Goal: Transaction & Acquisition: Purchase product/service

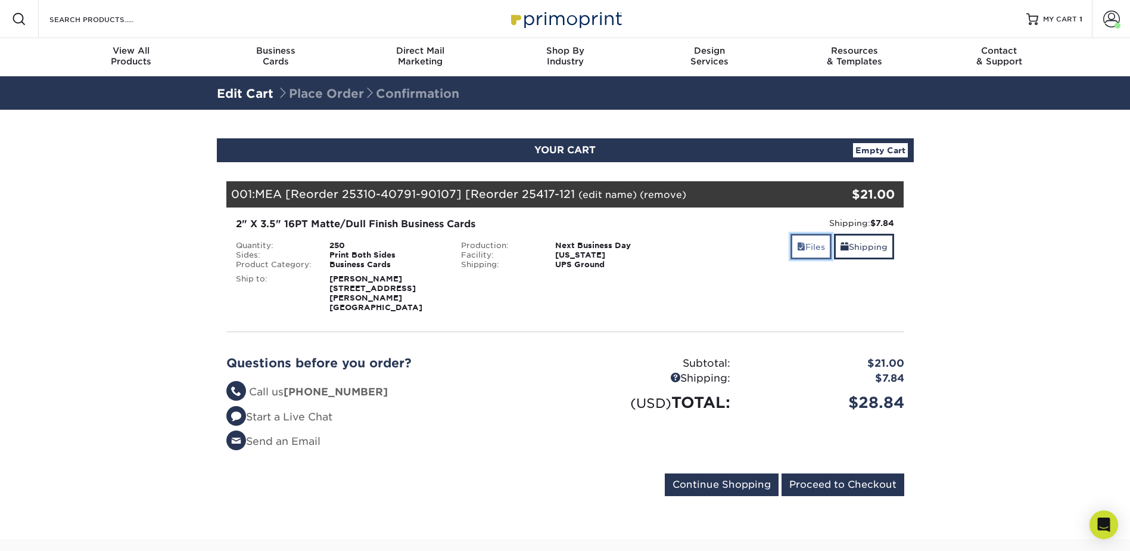
click at [819, 240] on link "Files" at bounding box center [811, 247] width 41 height 26
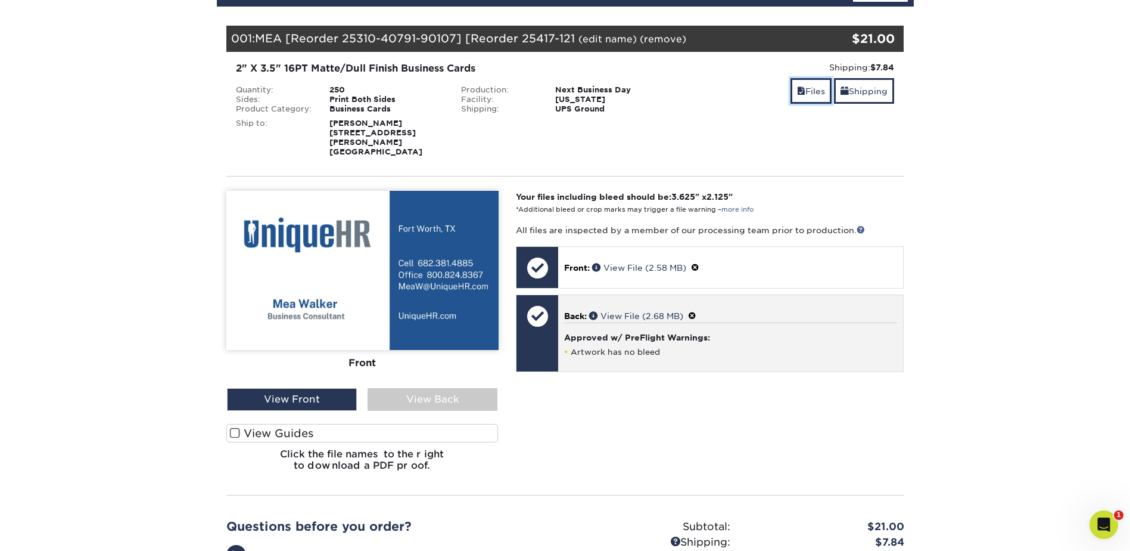
scroll to position [179, 0]
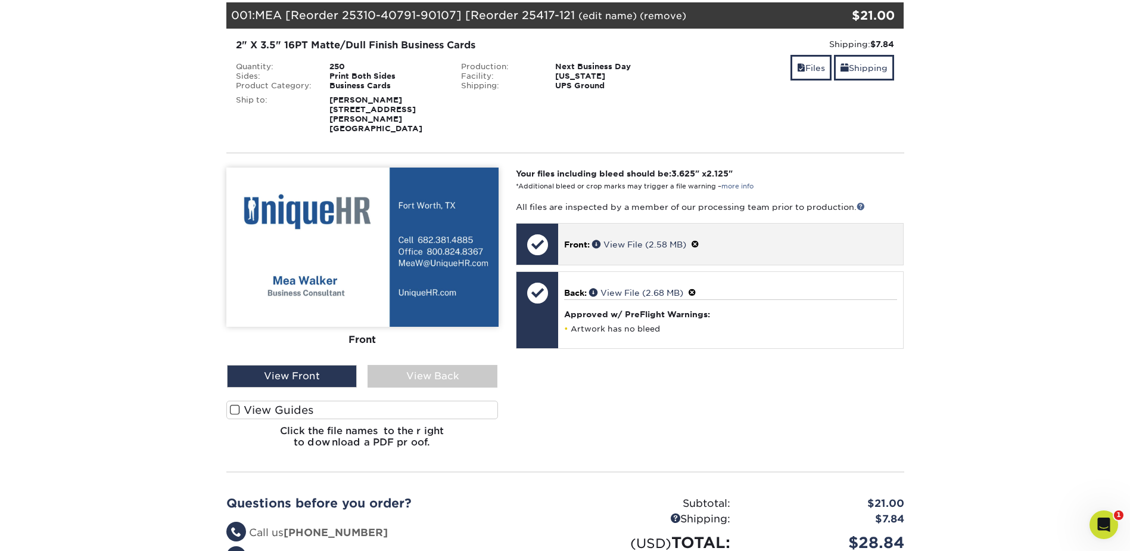
click at [700, 240] on span at bounding box center [695, 245] width 8 height 10
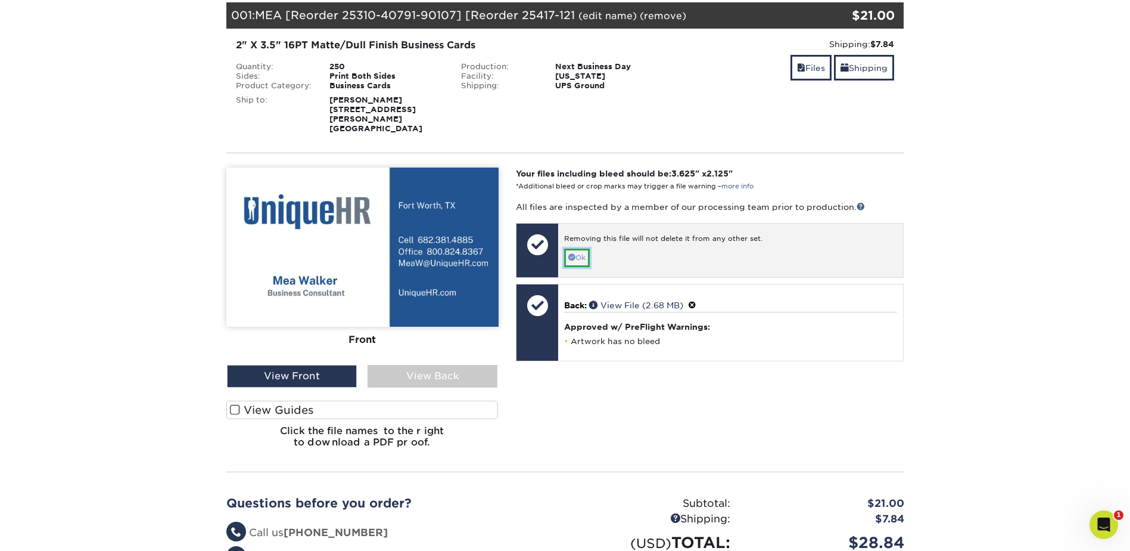
click at [579, 248] on link "Ok" at bounding box center [577, 257] width 26 height 18
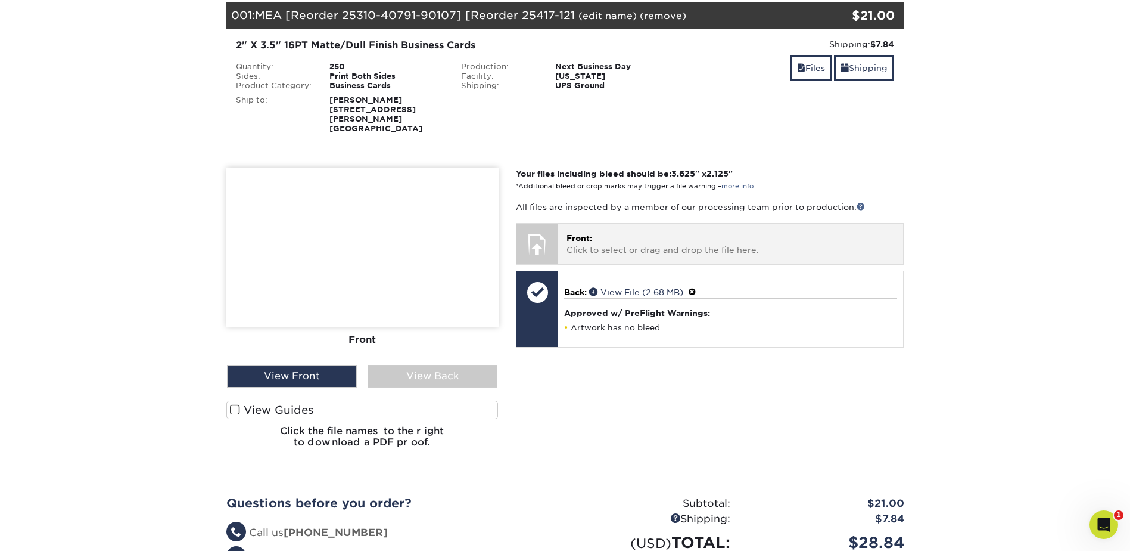
click at [711, 237] on p "Front: Click to select or drag and drop the file here." at bounding box center [731, 244] width 328 height 24
click at [636, 243] on p "Front: Click to select or drag and drop the file here." at bounding box center [731, 244] width 328 height 24
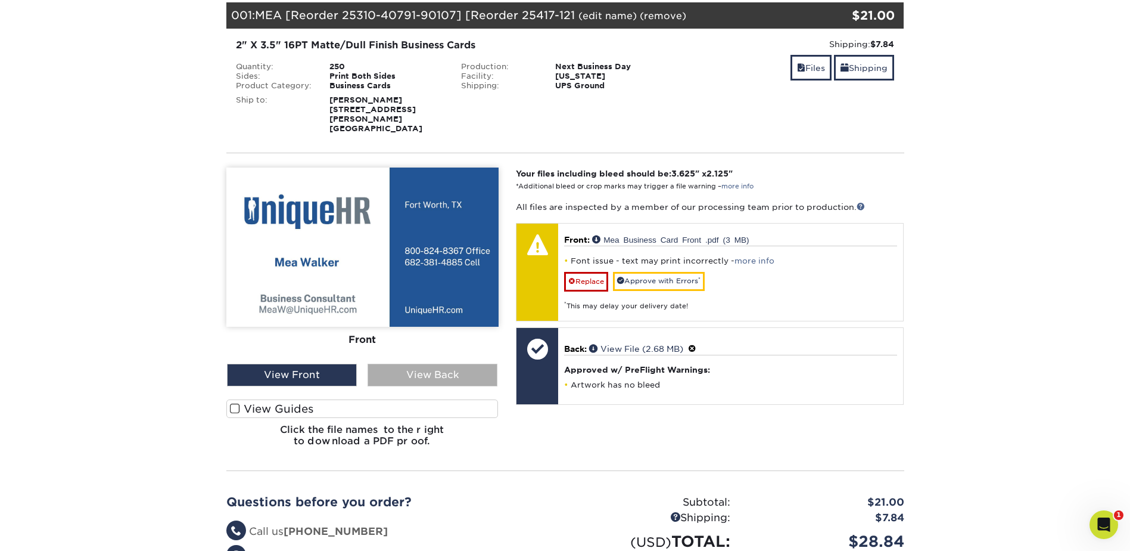
click at [423, 363] on div "View Back" at bounding box center [433, 374] width 130 height 23
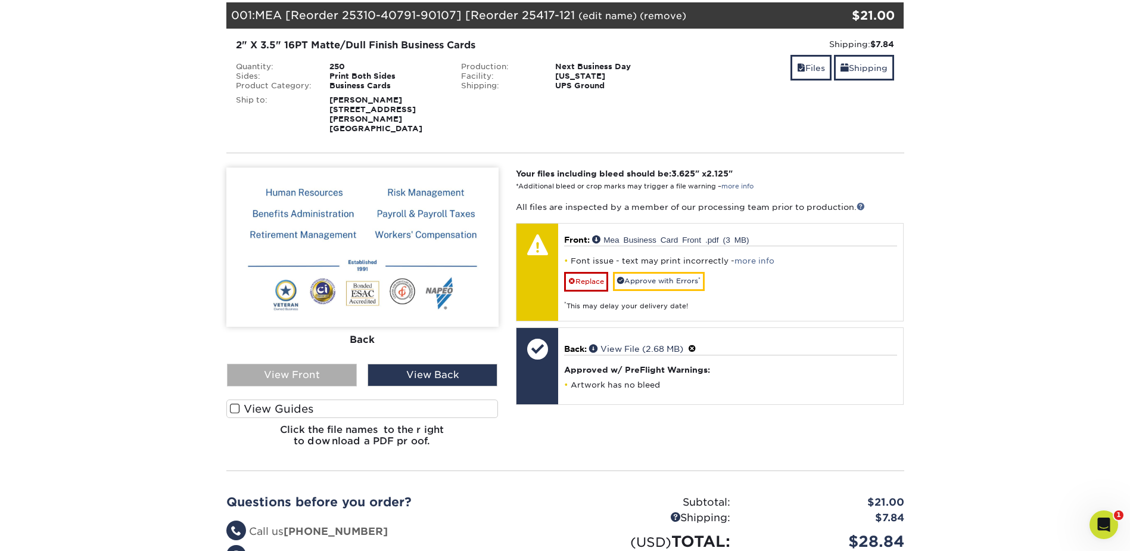
click at [330, 368] on div "View Front" at bounding box center [292, 374] width 130 height 23
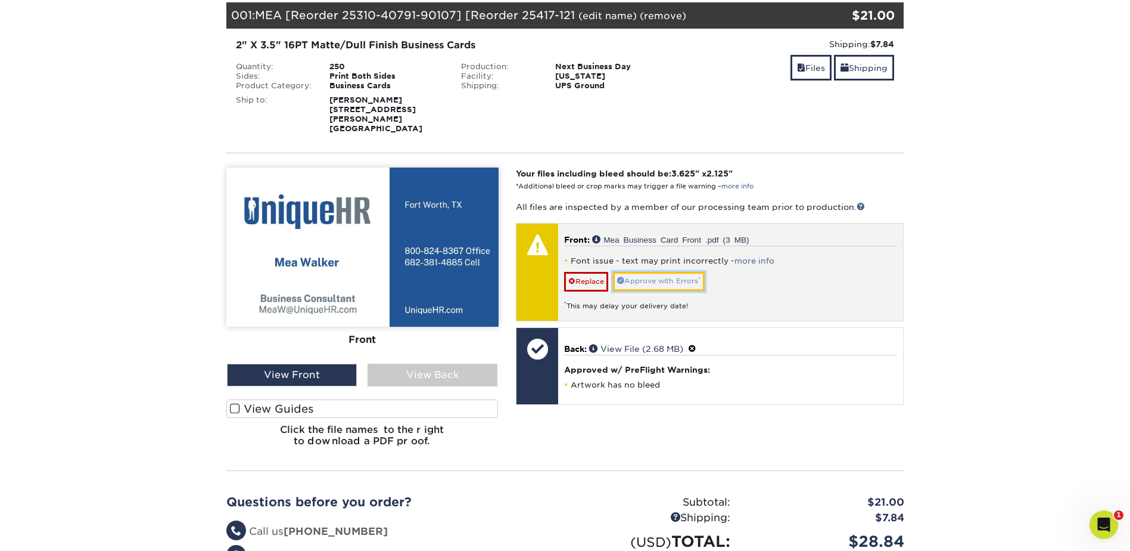
click at [644, 272] on link "Approve with Errors *" at bounding box center [659, 281] width 92 height 18
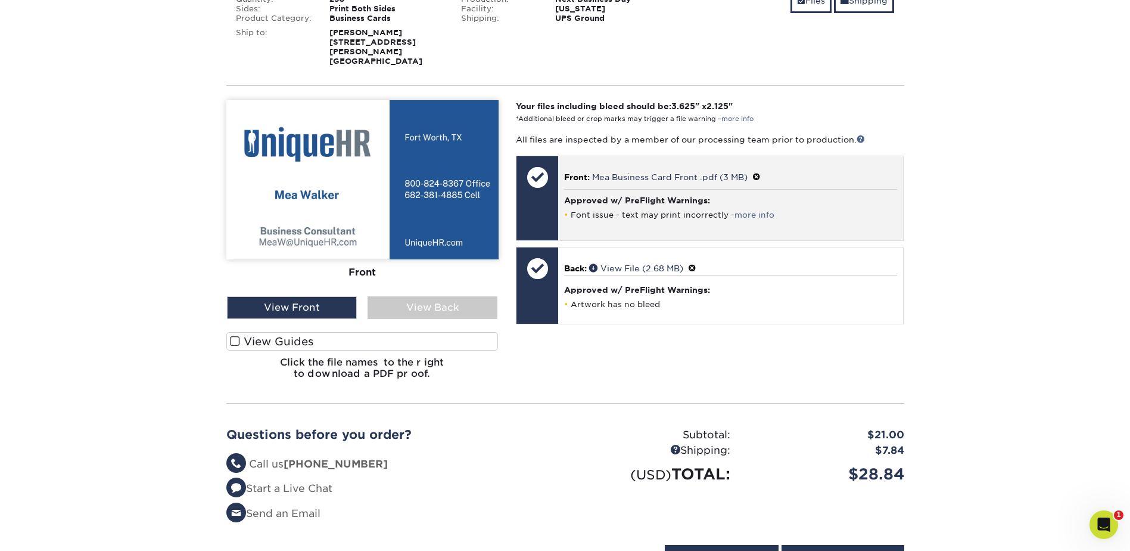
scroll to position [278, 0]
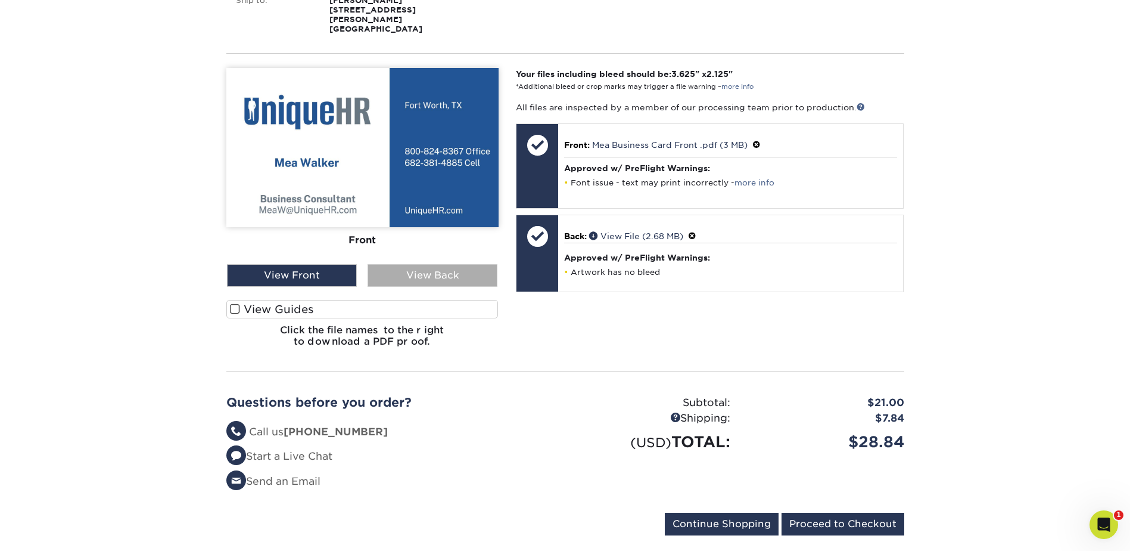
click at [474, 264] on div "View Back" at bounding box center [433, 275] width 130 height 23
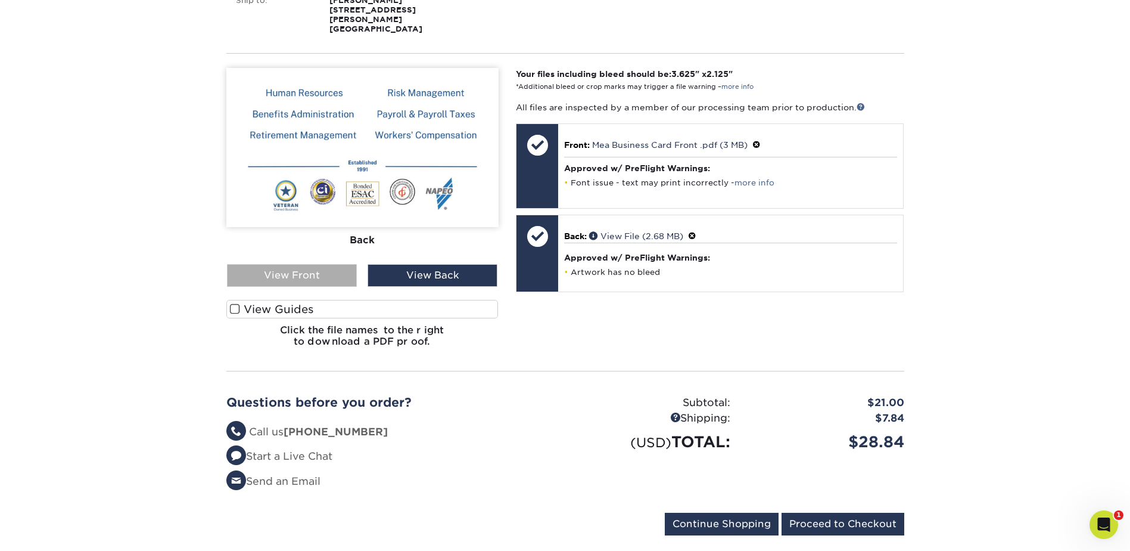
click at [316, 265] on div "View Front" at bounding box center [292, 275] width 130 height 23
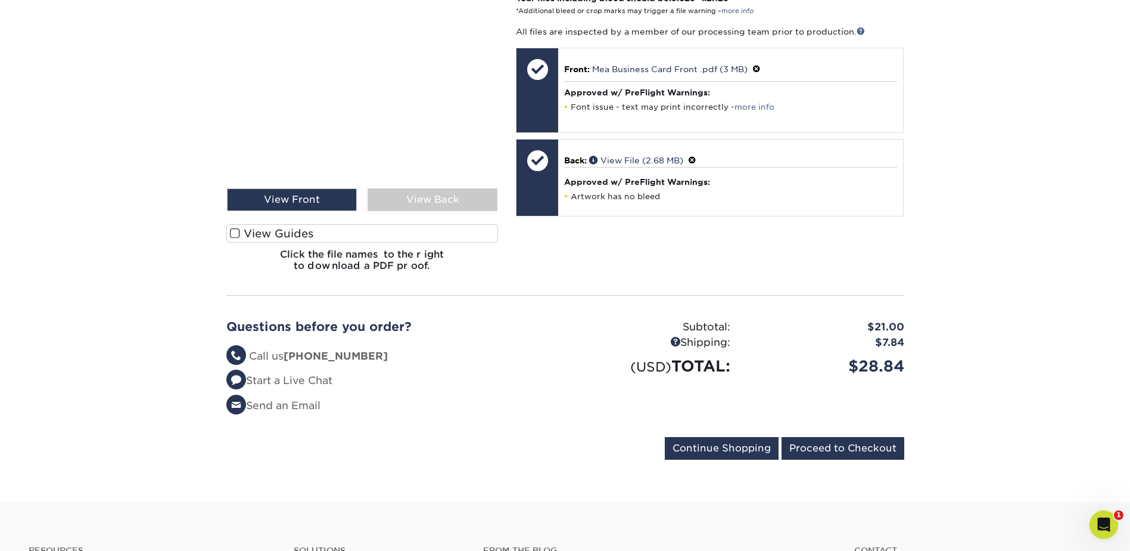
scroll to position [457, 0]
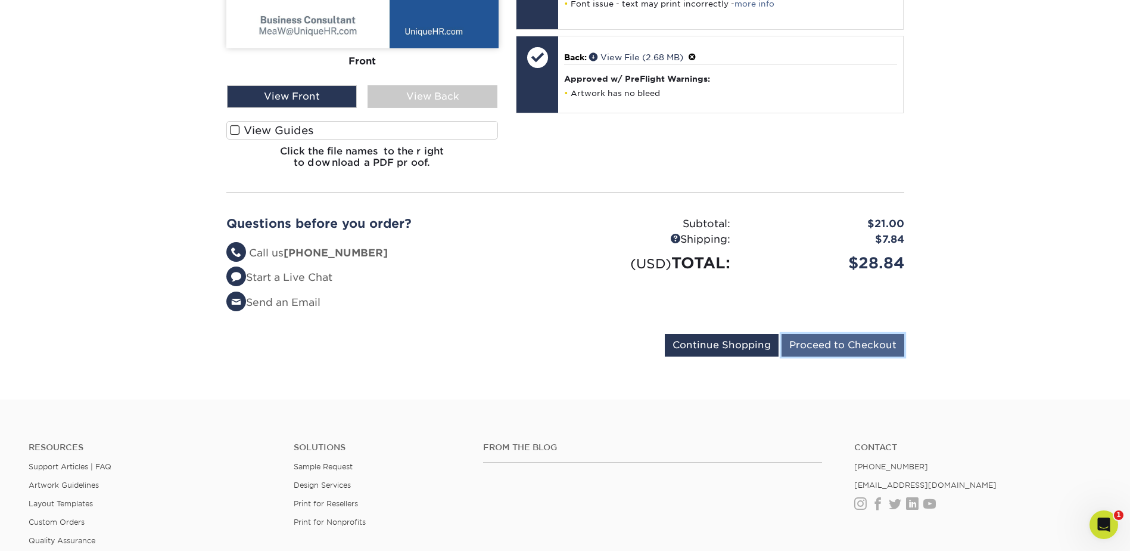
click at [842, 338] on input "Proceed to Checkout" at bounding box center [843, 345] width 123 height 23
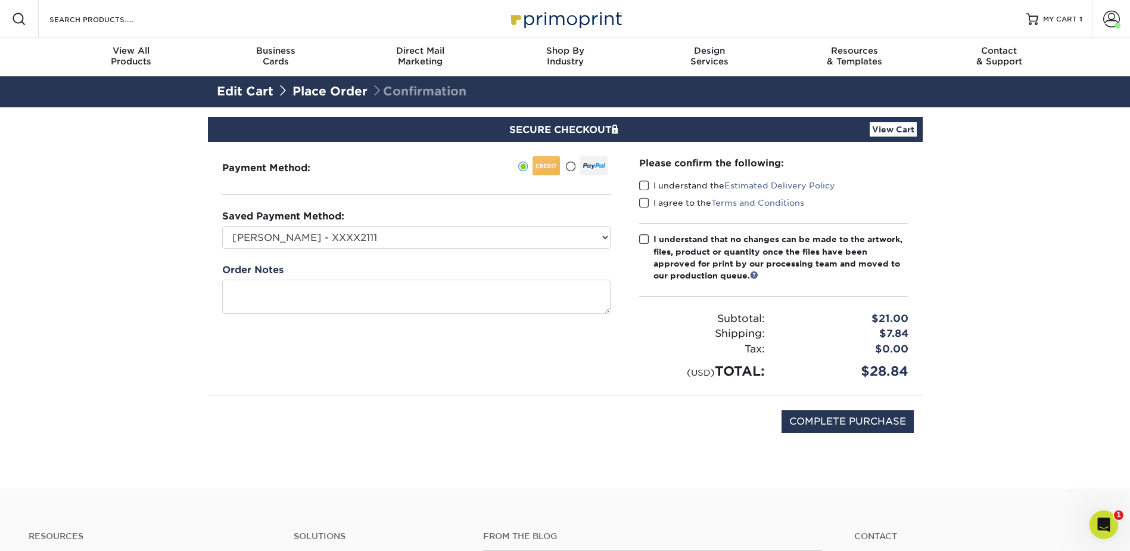
click at [645, 187] on span at bounding box center [644, 185] width 10 height 11
click at [0, 0] on input "I understand the Estimated Delivery Policy" at bounding box center [0, 0] width 0 height 0
click at [644, 206] on span at bounding box center [644, 202] width 10 height 11
click at [0, 0] on input "I agree to the Terms and Conditions" at bounding box center [0, 0] width 0 height 0
click at [646, 231] on div "Please confirm the following: I understand the Estimated Delivery Policy I agre…" at bounding box center [773, 268] width 269 height 225
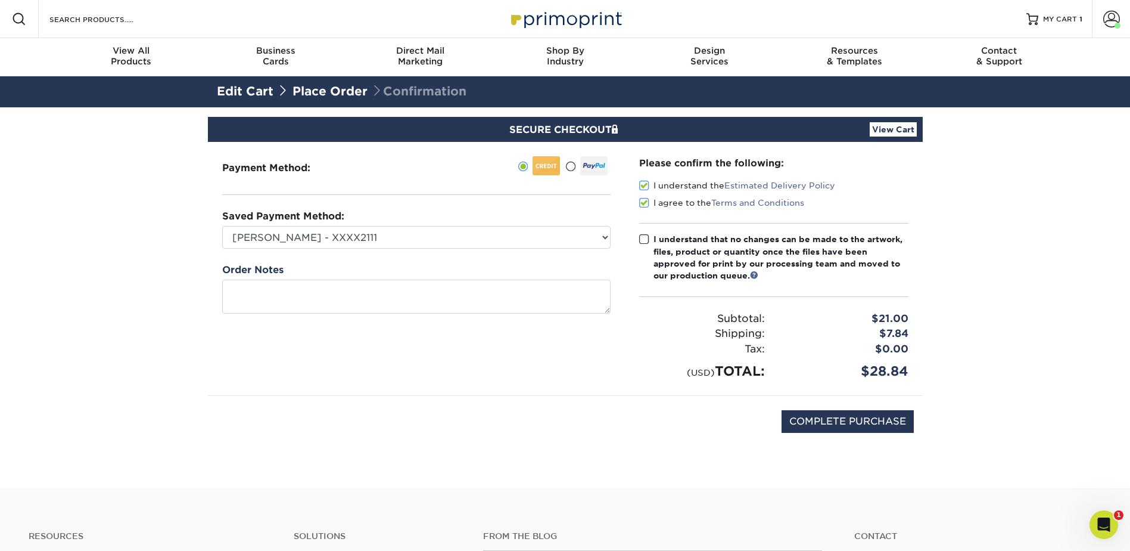
click at [647, 240] on span at bounding box center [644, 239] width 10 height 11
click at [0, 0] on input "I understand that no changes can be made to the artwork, files, product or quan…" at bounding box center [0, 0] width 0 height 0
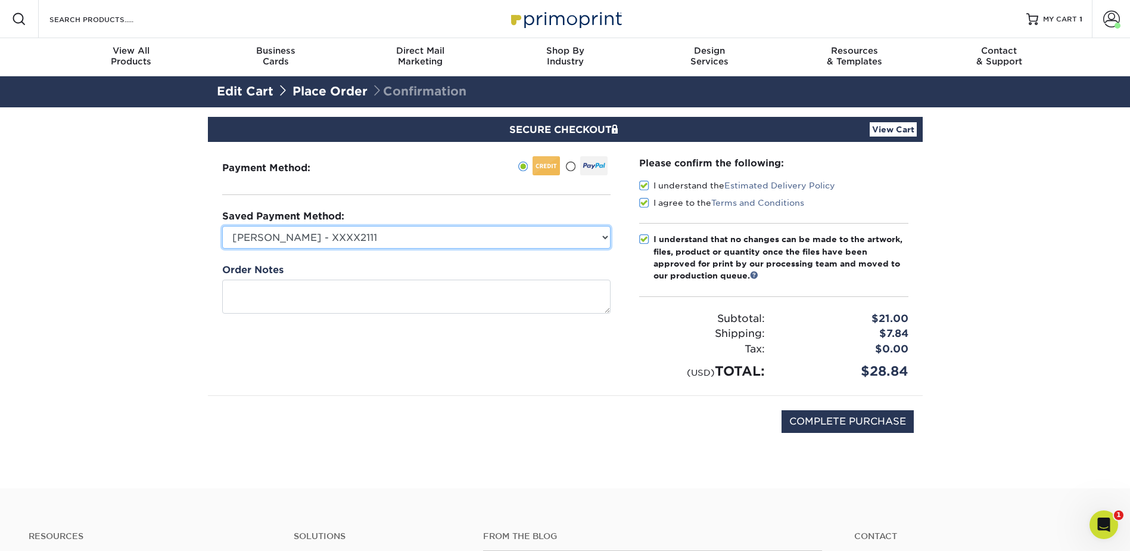
click at [390, 240] on select "Chris Bradford - XXXX2111 Brittney Mayen - XXXX1642 New Credit Card" at bounding box center [416, 237] width 389 height 23
select select "74974"
click at [222, 226] on select "Chris Bradford - XXXX2111 Brittney Mayen - XXXX1642 New Credit Card" at bounding box center [416, 237] width 389 height 23
click at [885, 130] on link "View Cart" at bounding box center [893, 129] width 47 height 14
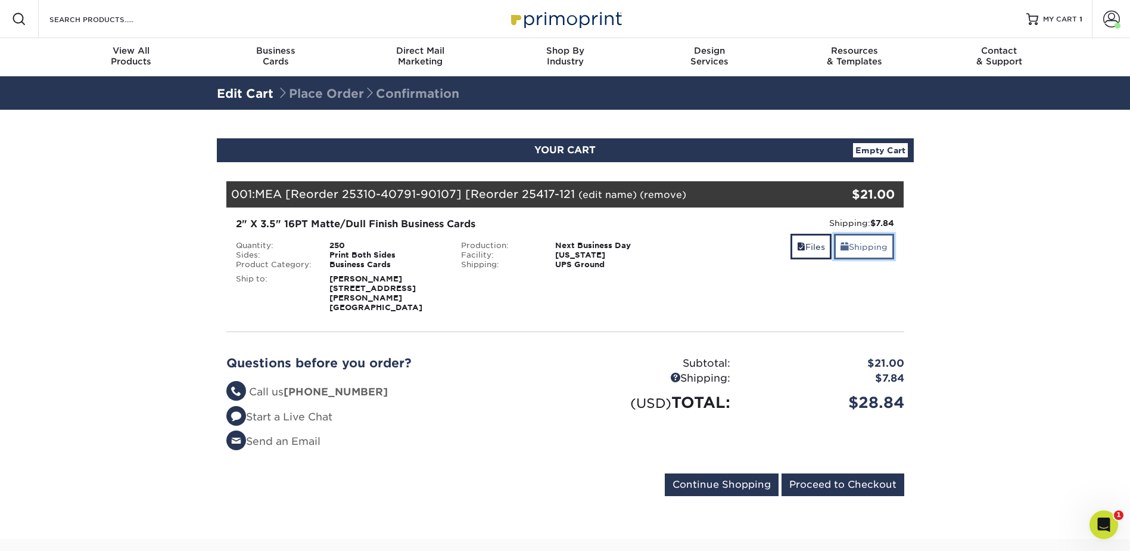
click at [859, 248] on link "Shipping" at bounding box center [864, 247] width 60 height 26
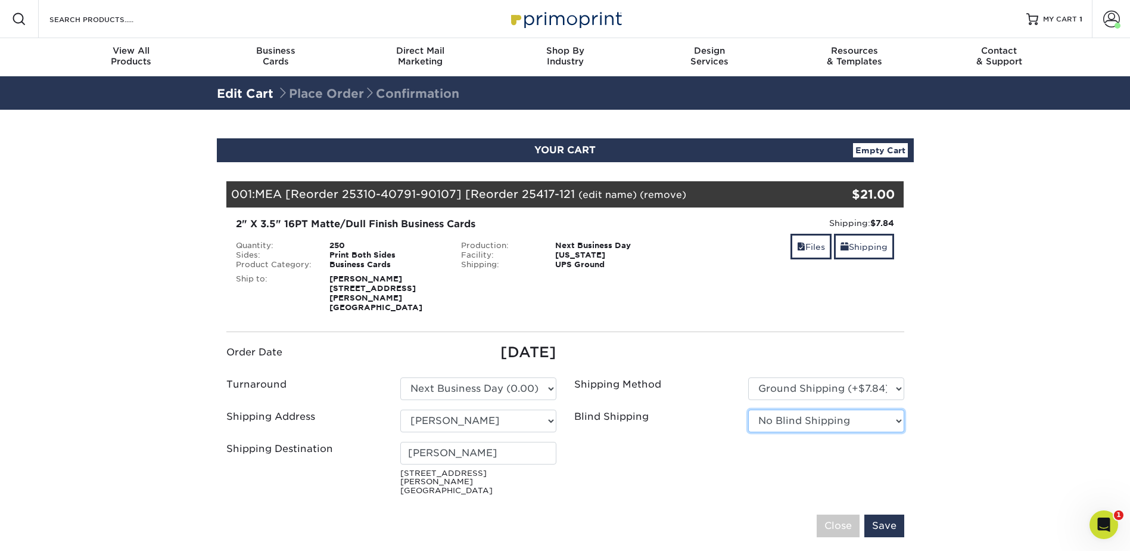
click at [835, 411] on select "No Blind Shipping Arieux Home Bradley Cole BrianRothermel Brittney Q Chris C Co…" at bounding box center [826, 420] width 156 height 23
select select "240587"
click at [526, 409] on select "Select One Arieux Home Bradley Cole BrianRothermel Brittney Q Chris C Collette …" at bounding box center [478, 420] width 156 height 23
click at [832, 380] on select "Please Select Ground Shipping (+$7.84) 3 Day Shipping Service (+$20.04)" at bounding box center [826, 388] width 156 height 23
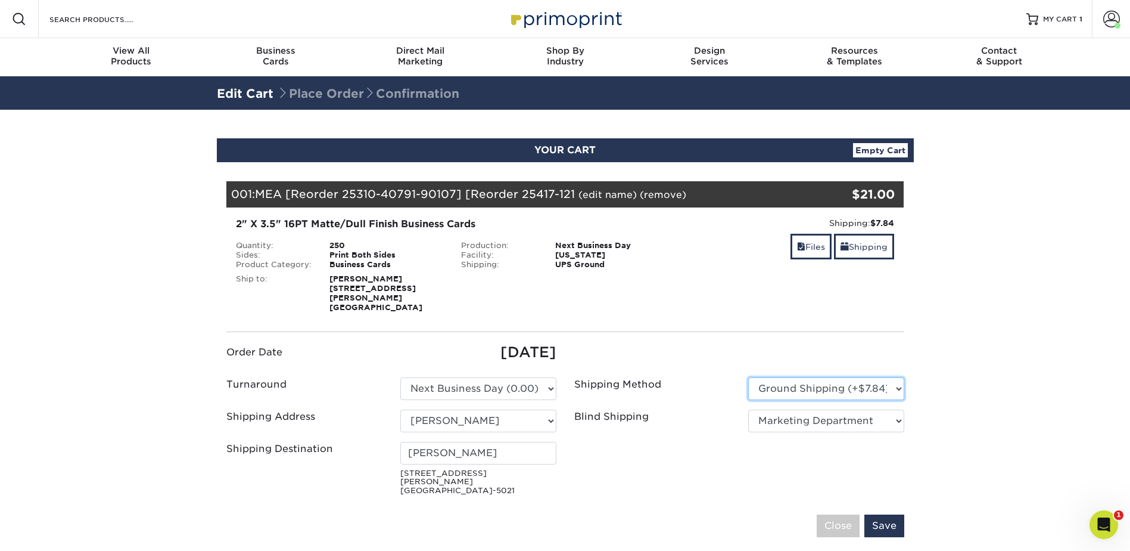
click at [748, 377] on select "Please Select Ground Shipping (+$7.84) 3 Day Shipping Service (+$20.04)" at bounding box center [826, 388] width 156 height 23
click at [826, 380] on select "Please Select Ground Shipping (+$7.84) 3 Day Shipping Service (+$20.04)" at bounding box center [826, 388] width 156 height 23
click at [748, 377] on select "Please Select Ground Shipping (+$7.84) 3 Day Shipping Service (+$20.04)" at bounding box center [826, 388] width 156 height 23
click at [853, 377] on select "Please Select Ground Shipping (+$7.84) 3 Day Shipping Service (+$20.04)" at bounding box center [826, 388] width 156 height 23
click at [748, 377] on select "Please Select Ground Shipping (+$7.84) 3 Day Shipping Service (+$20.04)" at bounding box center [826, 388] width 156 height 23
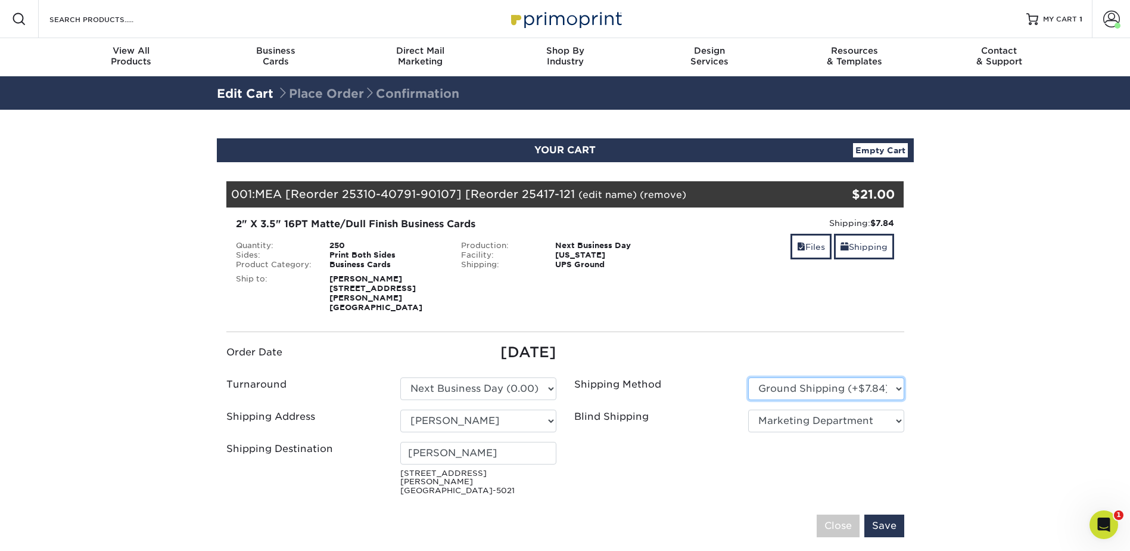
click at [876, 377] on select "Please Select Ground Shipping (+$7.84) 3 Day Shipping Service (+$20.04)" at bounding box center [826, 388] width 156 height 23
click at [748, 377] on select "Please Select Ground Shipping (+$7.84) 3 Day Shipping Service (+$20.04)" at bounding box center [826, 388] width 156 height 23
click at [891, 514] on input "Save" at bounding box center [885, 525] width 40 height 23
click at [835, 380] on select "Please Select Ground Shipping (+$7.84) 3 Day Shipping Service (+$20.04)" at bounding box center [826, 388] width 156 height 23
select select "03"
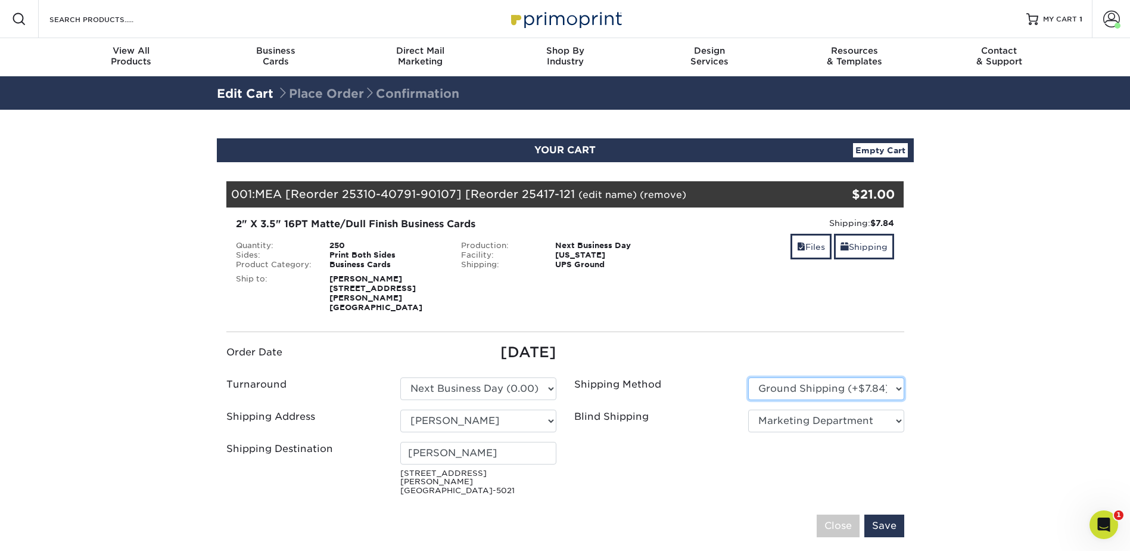
click at [748, 377] on select "Please Select Ground Shipping (+$7.84) 3 Day Shipping Service (+$20.04)" at bounding box center [826, 388] width 156 height 23
click at [892, 514] on input "Save" at bounding box center [885, 525] width 40 height 23
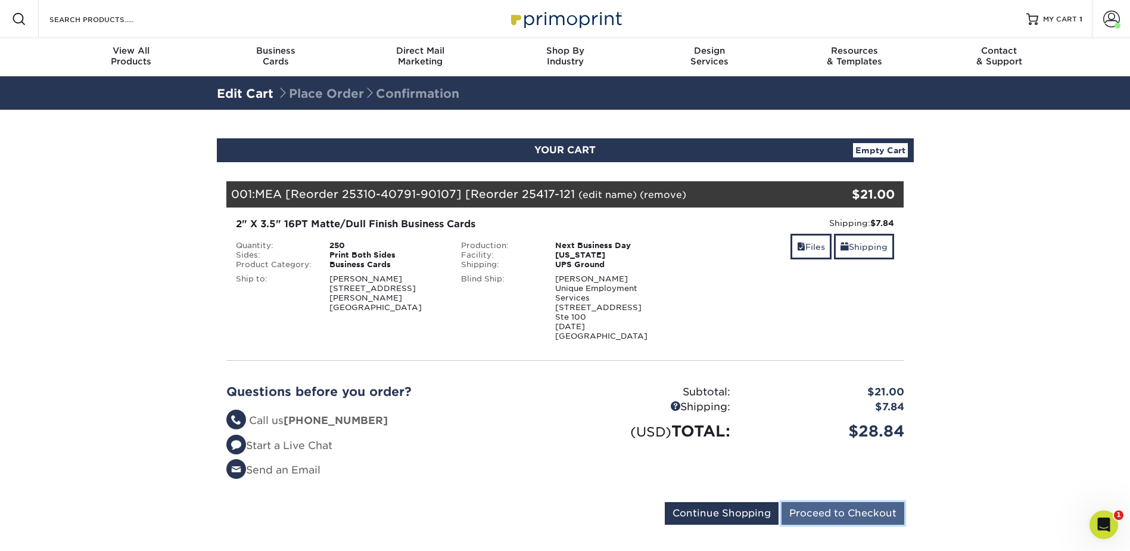
click at [848, 508] on input "Proceed to Checkout" at bounding box center [843, 513] width 123 height 23
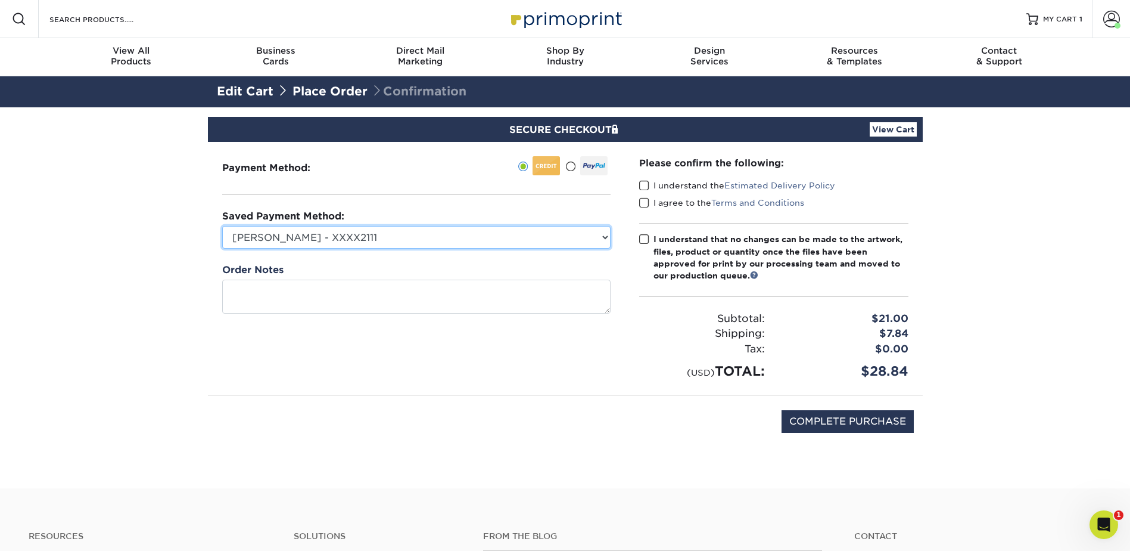
click at [443, 232] on select "[PERSON_NAME] - XXXX2111 [PERSON_NAME] - XXXX1642 New Credit Card" at bounding box center [416, 237] width 389 height 23
select select "74974"
click at [222, 226] on select "Chris Bradford - XXXX2111 Brittney Mayen - XXXX1642 New Credit Card" at bounding box center [416, 237] width 389 height 23
click at [645, 179] on label "I understand the Estimated Delivery Policy" at bounding box center [737, 185] width 196 height 12
click at [0, 0] on input "I understand the Estimated Delivery Policy" at bounding box center [0, 0] width 0 height 0
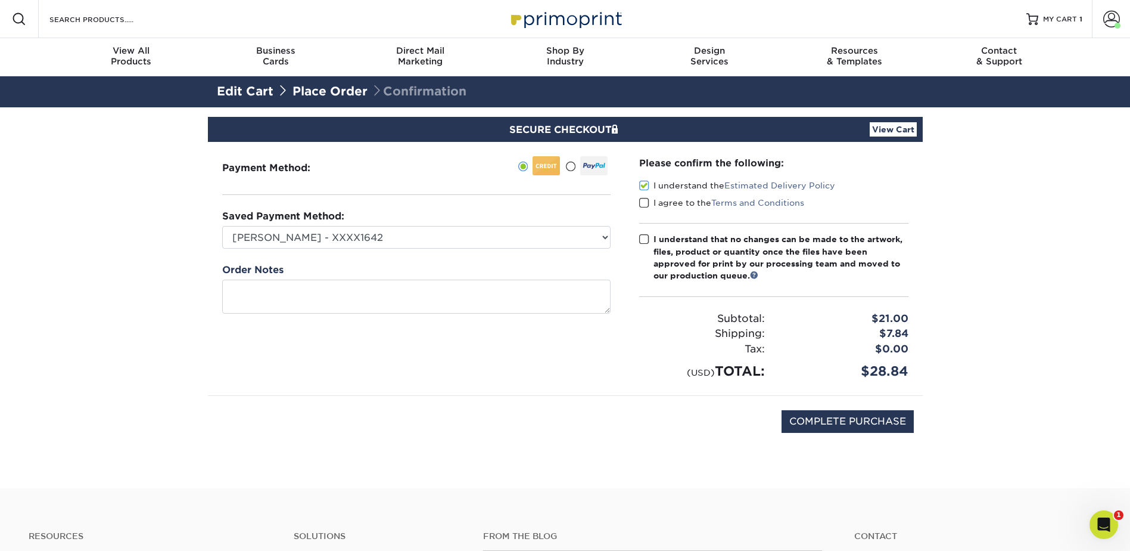
click at [639, 201] on span at bounding box center [644, 202] width 10 height 11
click at [0, 0] on input "I agree to the Terms and Conditions" at bounding box center [0, 0] width 0 height 0
drag, startPoint x: 640, startPoint y: 237, endPoint x: 659, endPoint y: 260, distance: 29.6
click at [640, 238] on span at bounding box center [644, 239] width 10 height 11
click at [0, 0] on input "I understand that no changes can be made to the artwork, files, product or quan…" at bounding box center [0, 0] width 0 height 0
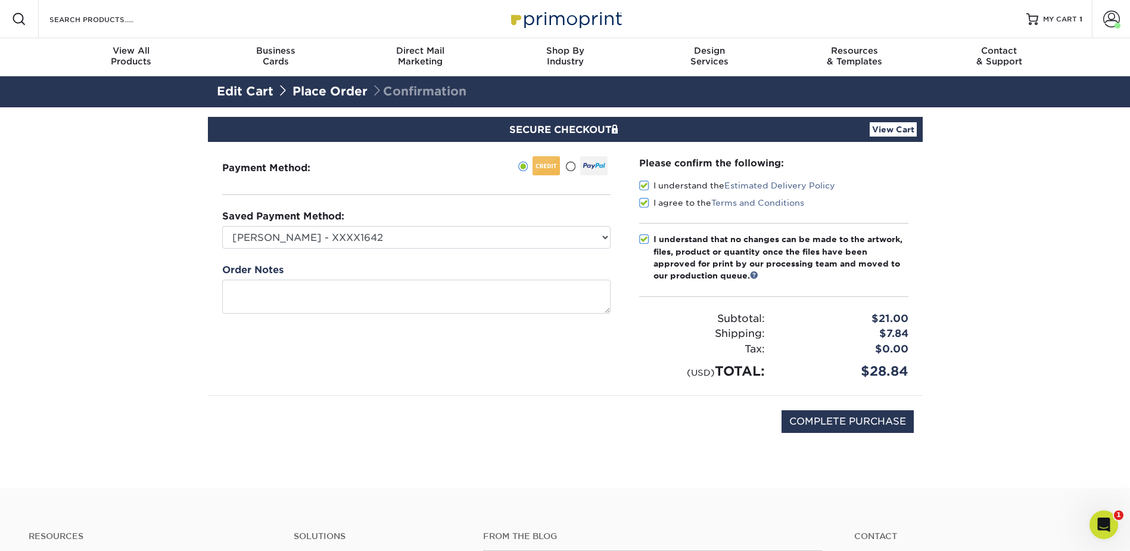
click at [891, 138] on div "SECURE CHECKOUT View Cart" at bounding box center [565, 129] width 715 height 25
click at [896, 133] on link "View Cart" at bounding box center [893, 129] width 47 height 14
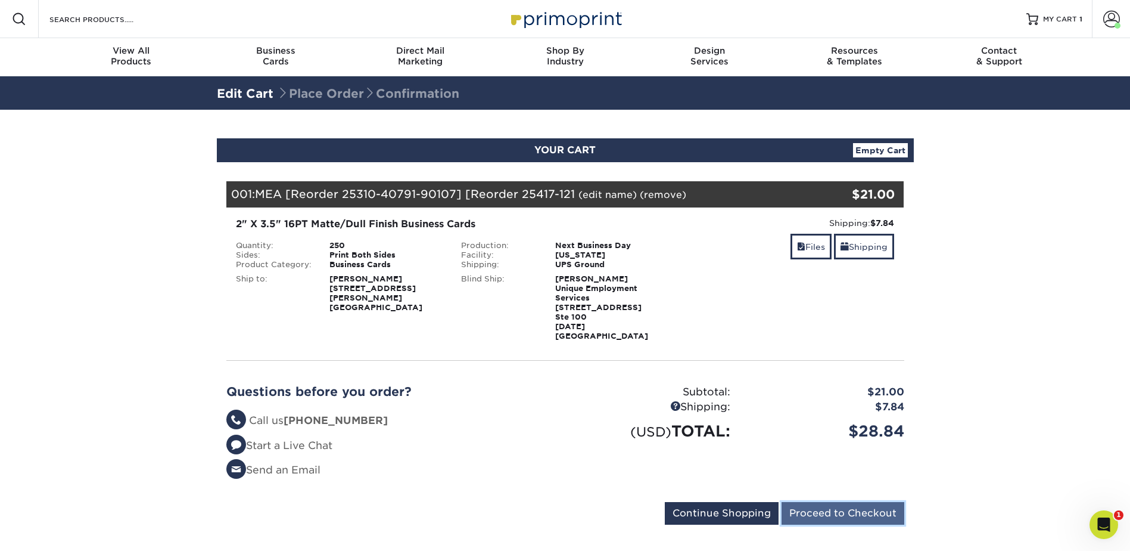
click at [859, 504] on input "Proceed to Checkout" at bounding box center [843, 513] width 123 height 23
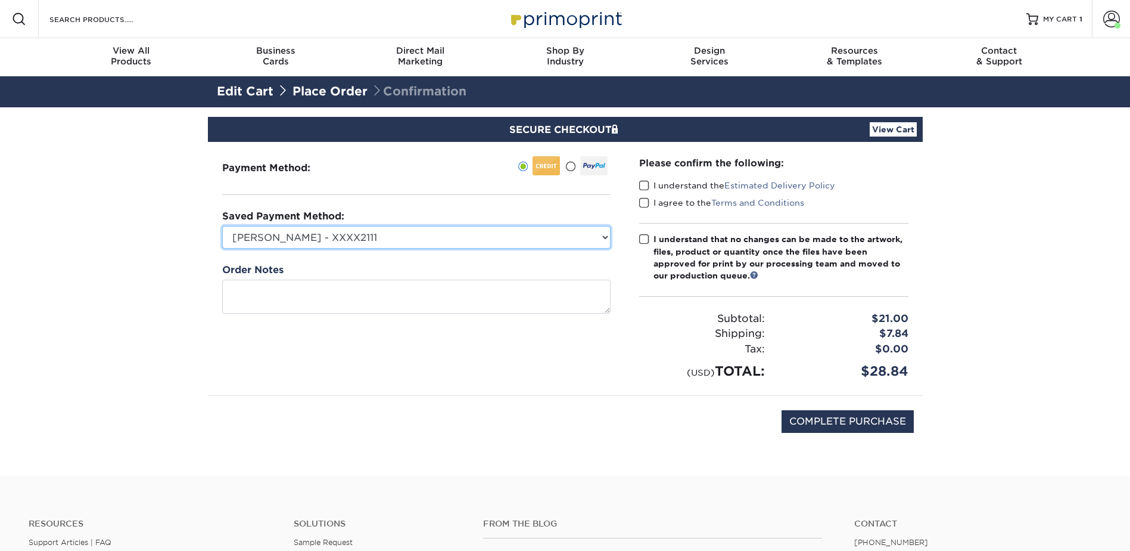
click at [362, 238] on select "Chris Bradford - XXXX2111 Brittney Mayen - XXXX1642 New Credit Card" at bounding box center [416, 237] width 389 height 23
select select "74974"
click at [222, 226] on select "Chris Bradford - XXXX2111 Brittney Mayen - XXXX1642 New Credit Card" at bounding box center [416, 237] width 389 height 23
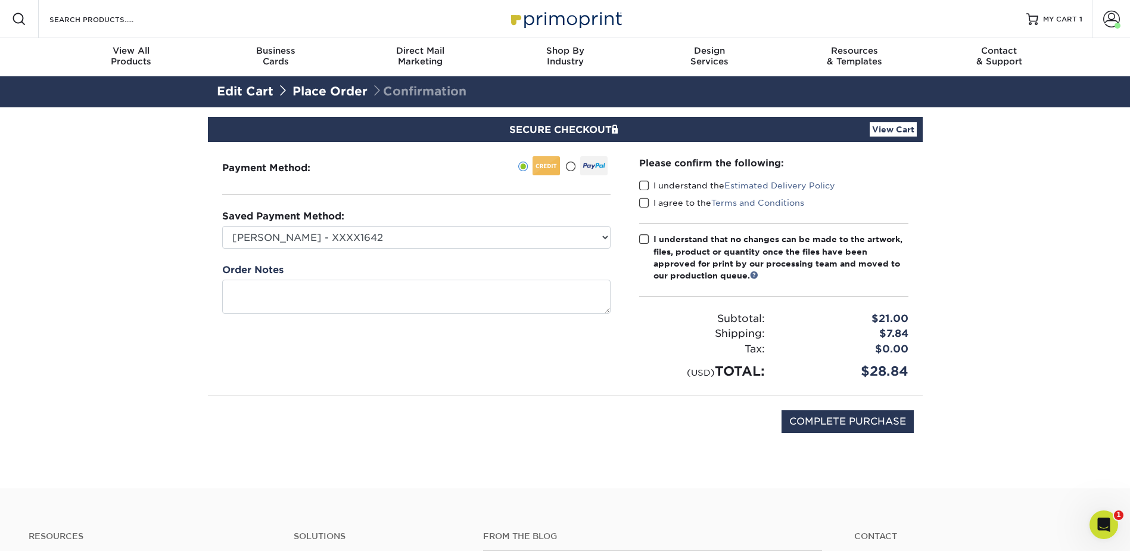
click at [641, 184] on span at bounding box center [644, 185] width 10 height 11
click at [0, 0] on input "I understand the Estimated Delivery Policy" at bounding box center [0, 0] width 0 height 0
click at [642, 208] on span at bounding box center [644, 202] width 10 height 11
click at [0, 0] on input "I agree to the Terms and Conditions" at bounding box center [0, 0] width 0 height 0
click at [643, 235] on span at bounding box center [644, 239] width 10 height 11
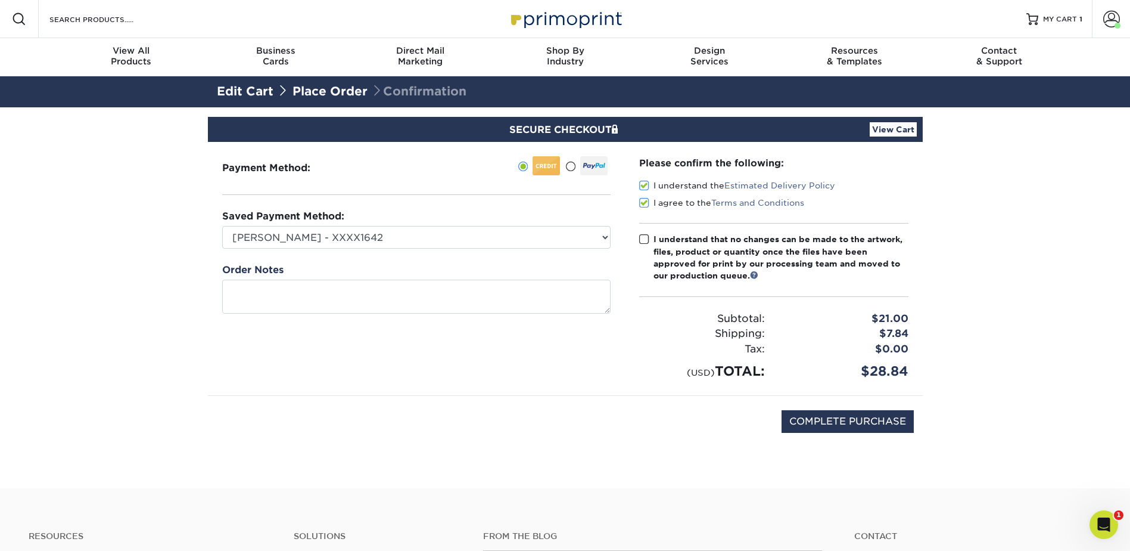
click at [0, 0] on input "I understand that no changes can be made to the artwork, files, product or quan…" at bounding box center [0, 0] width 0 height 0
click at [813, 421] on input "COMPLETE PURCHASE" at bounding box center [848, 421] width 132 height 23
type input "PROCESSING, PLEASE WAIT..."
